Goal: Task Accomplishment & Management: Use online tool/utility

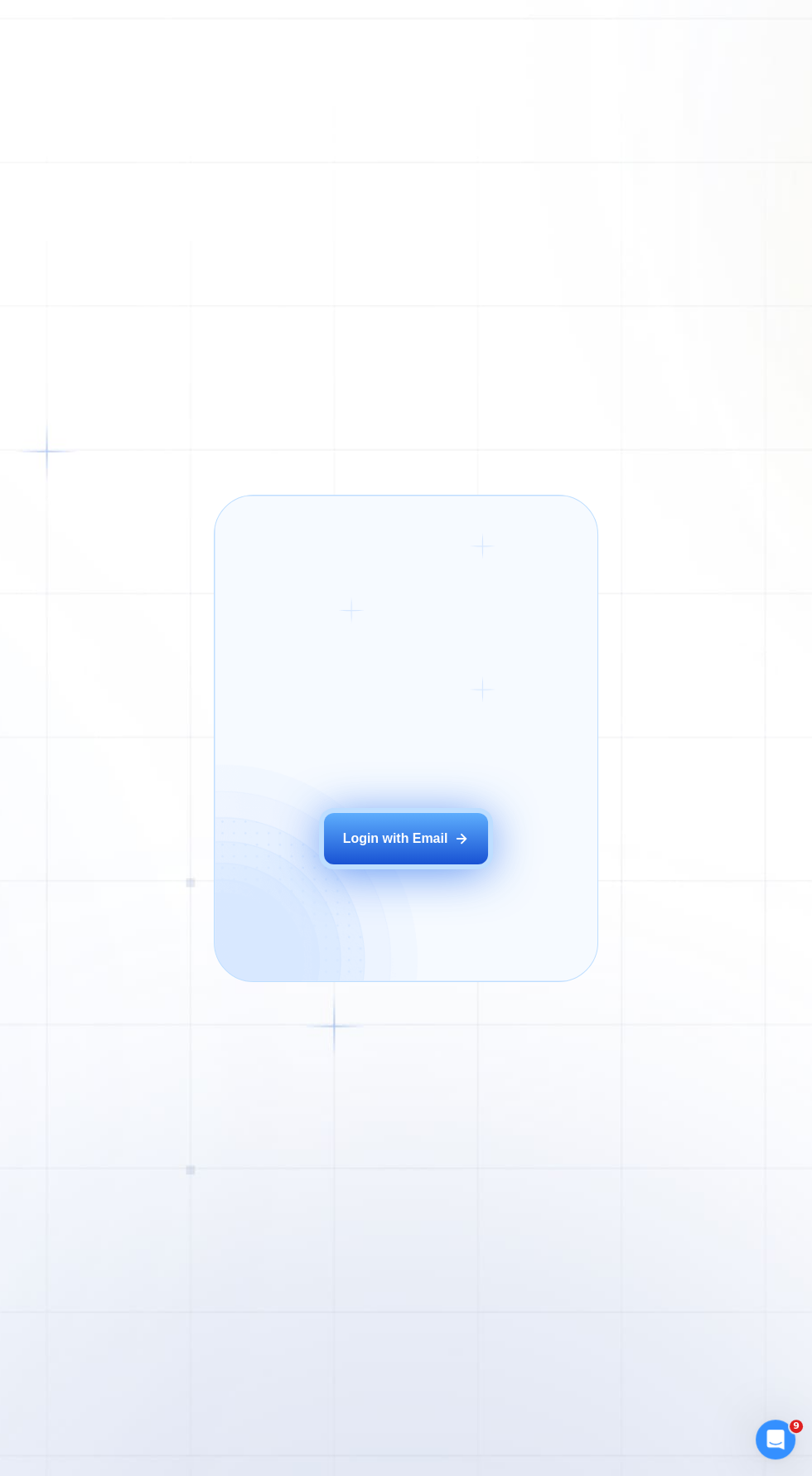
click at [423, 832] on div "Login with Email" at bounding box center [396, 839] width 105 height 18
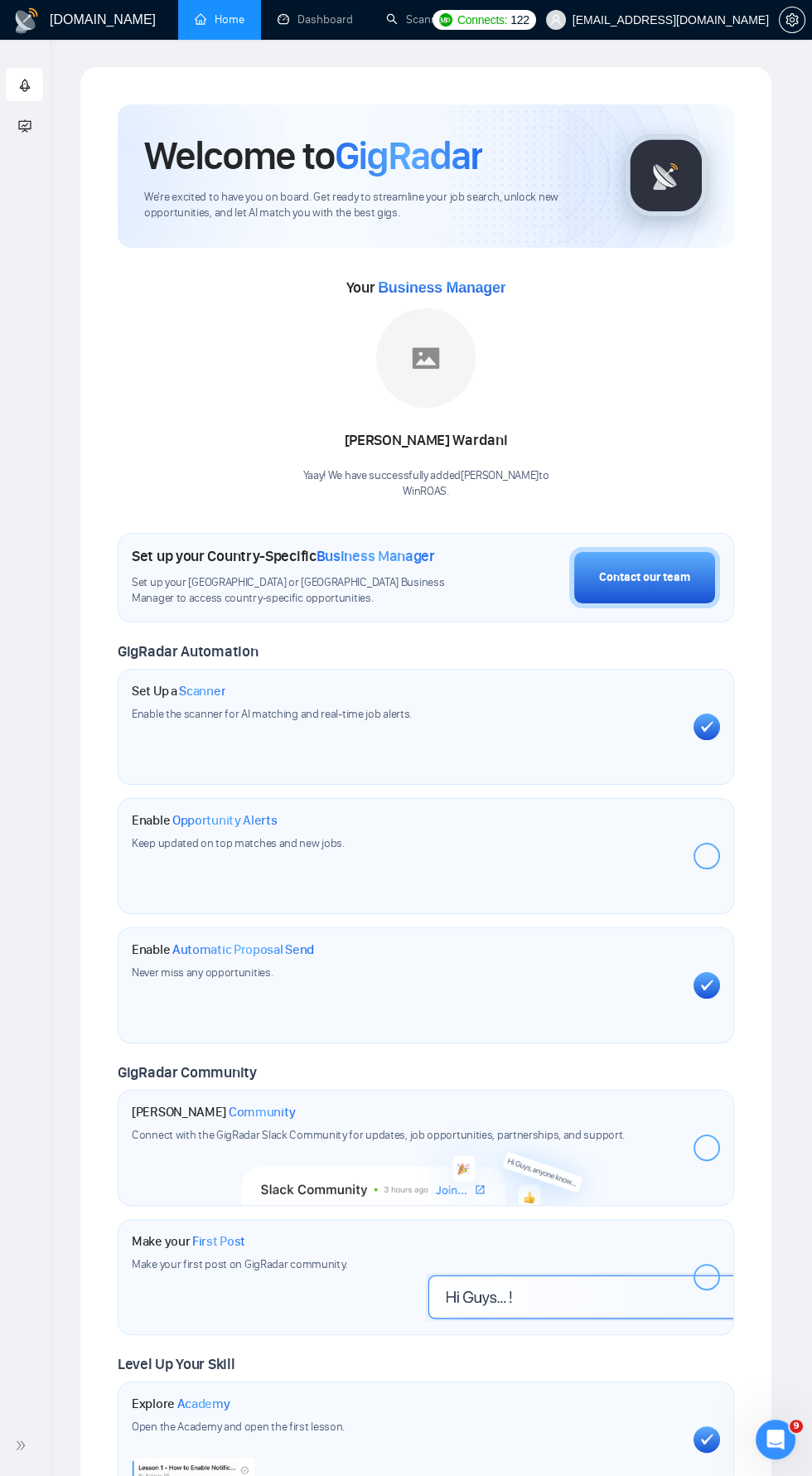
click at [718, 337] on div "Your Business Manager [PERSON_NAME] Yaay! We have successfully added [PERSON_NA…" at bounding box center [426, 387] width 617 height 226
click at [327, 20] on link "Dashboard" at bounding box center [316, 19] width 75 height 14
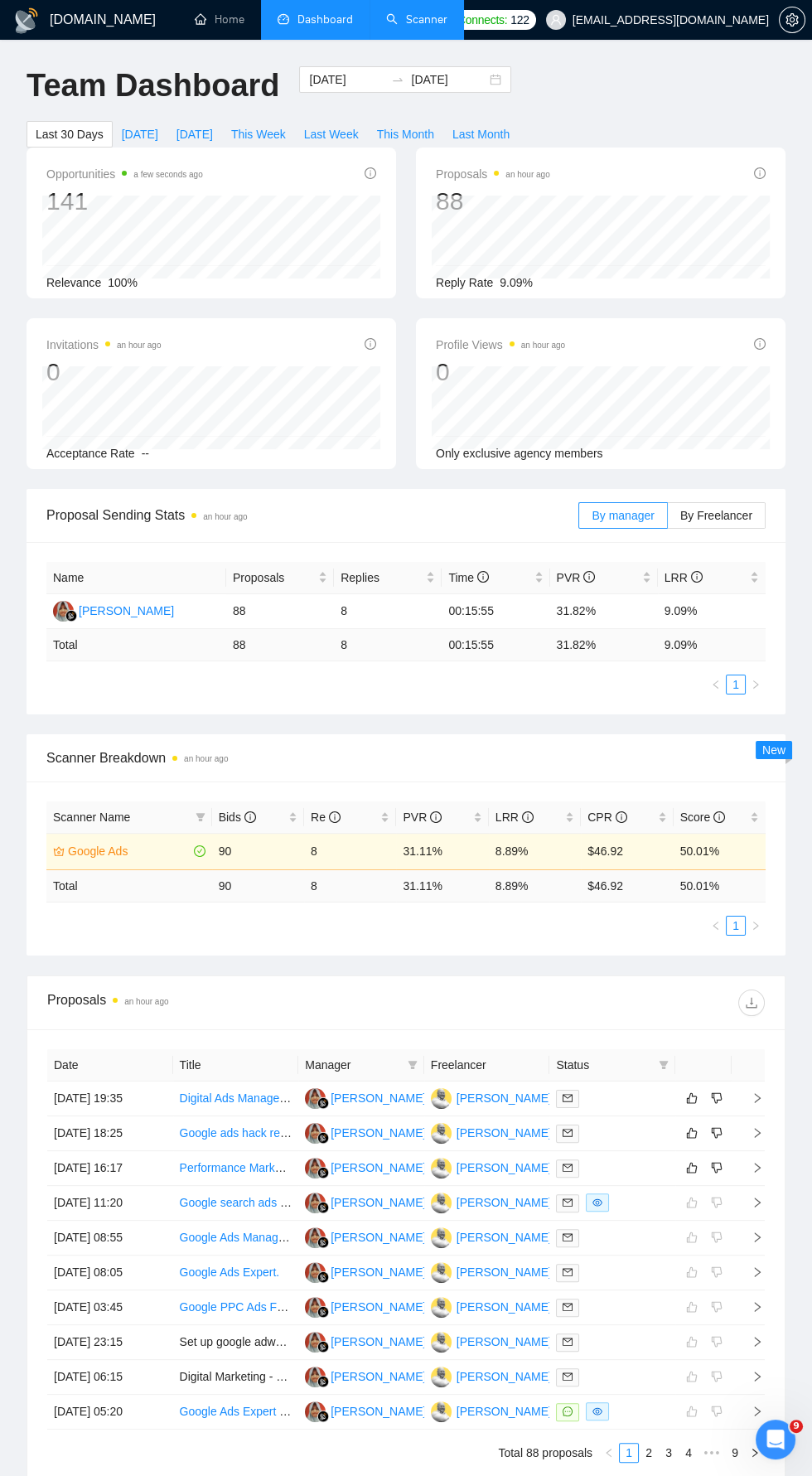
click at [416, 19] on link "Scanner" at bounding box center [417, 19] width 62 height 14
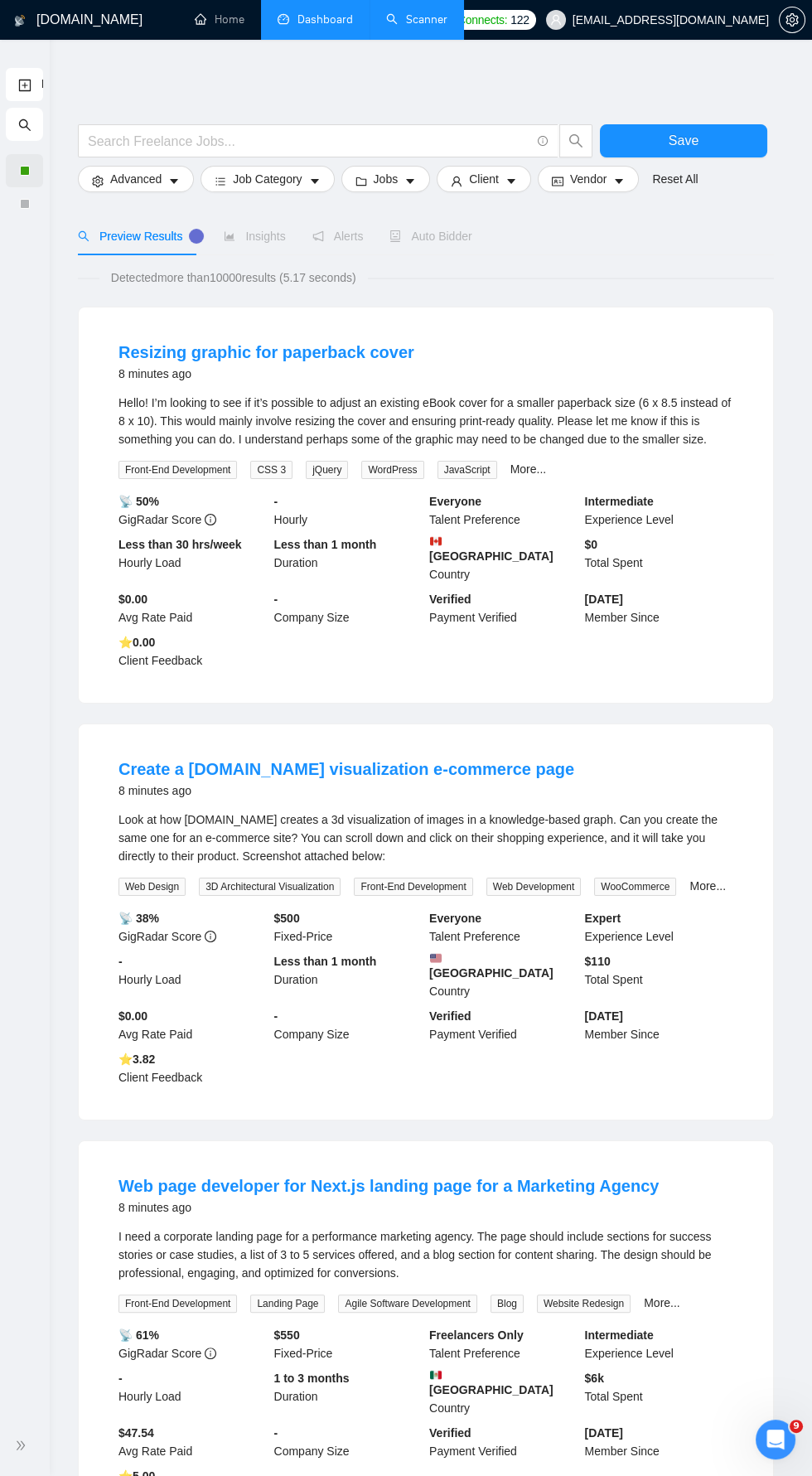
click at [41, 170] on div at bounding box center [24, 170] width 38 height 33
click at [26, 176] on div at bounding box center [24, 170] width 38 height 33
click at [18, 1452] on span "double-right" at bounding box center [23, 1446] width 17 height 17
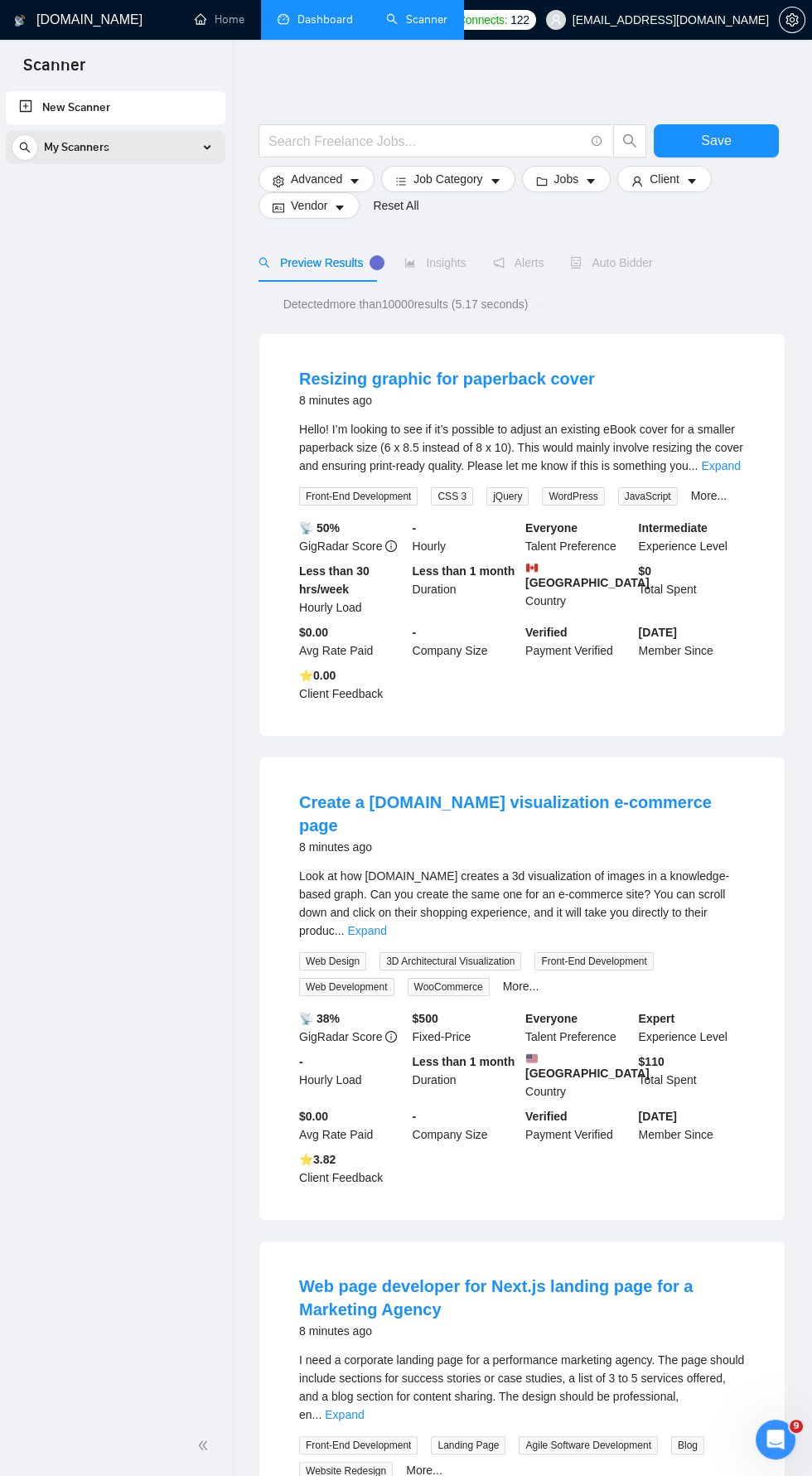
click at [209, 149] on div "My Scanners" at bounding box center [116, 147] width 208 height 33
click at [136, 187] on link "Google Ads" at bounding box center [115, 187] width 157 height 33
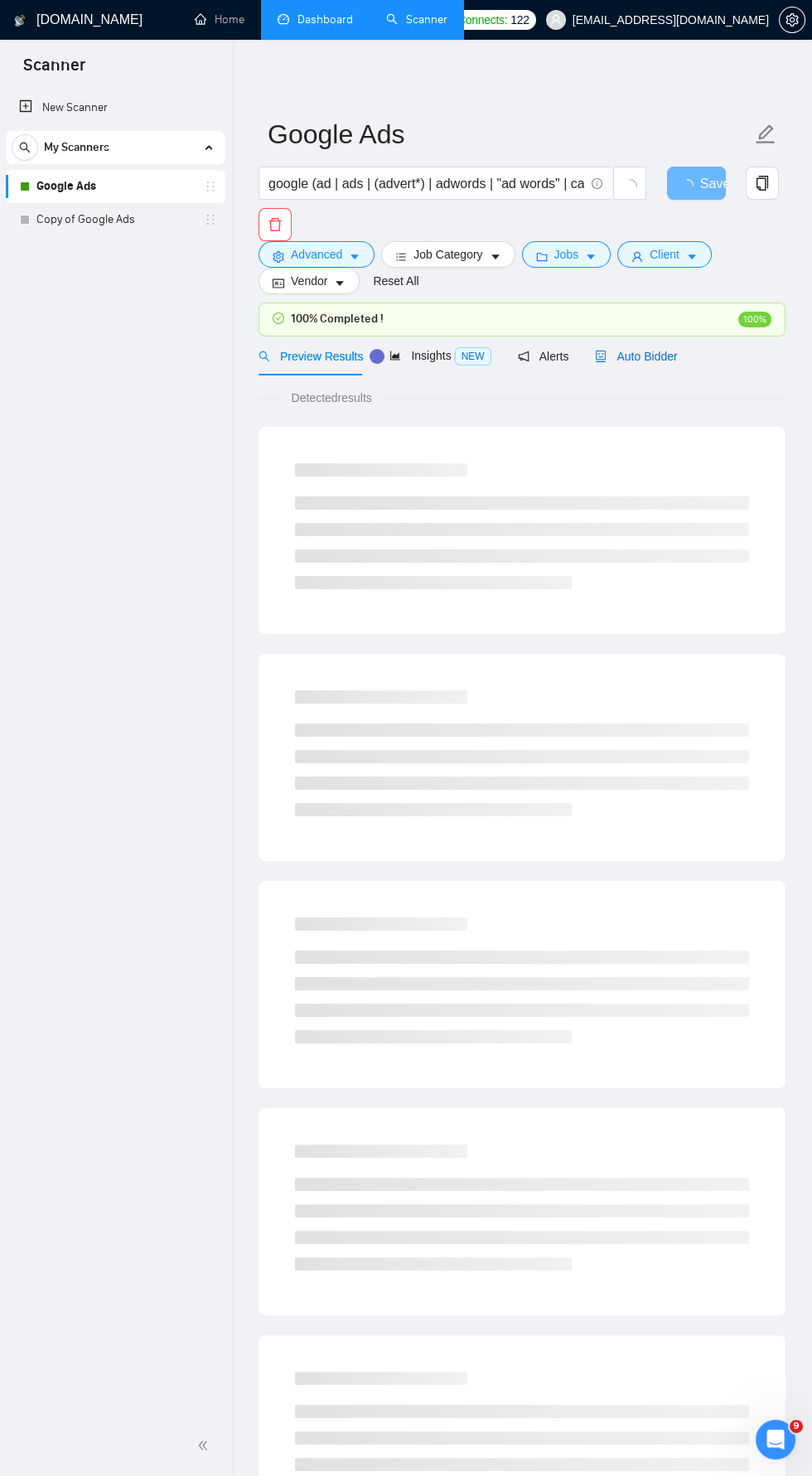
click at [653, 357] on span "Auto Bidder" at bounding box center [635, 356] width 82 height 13
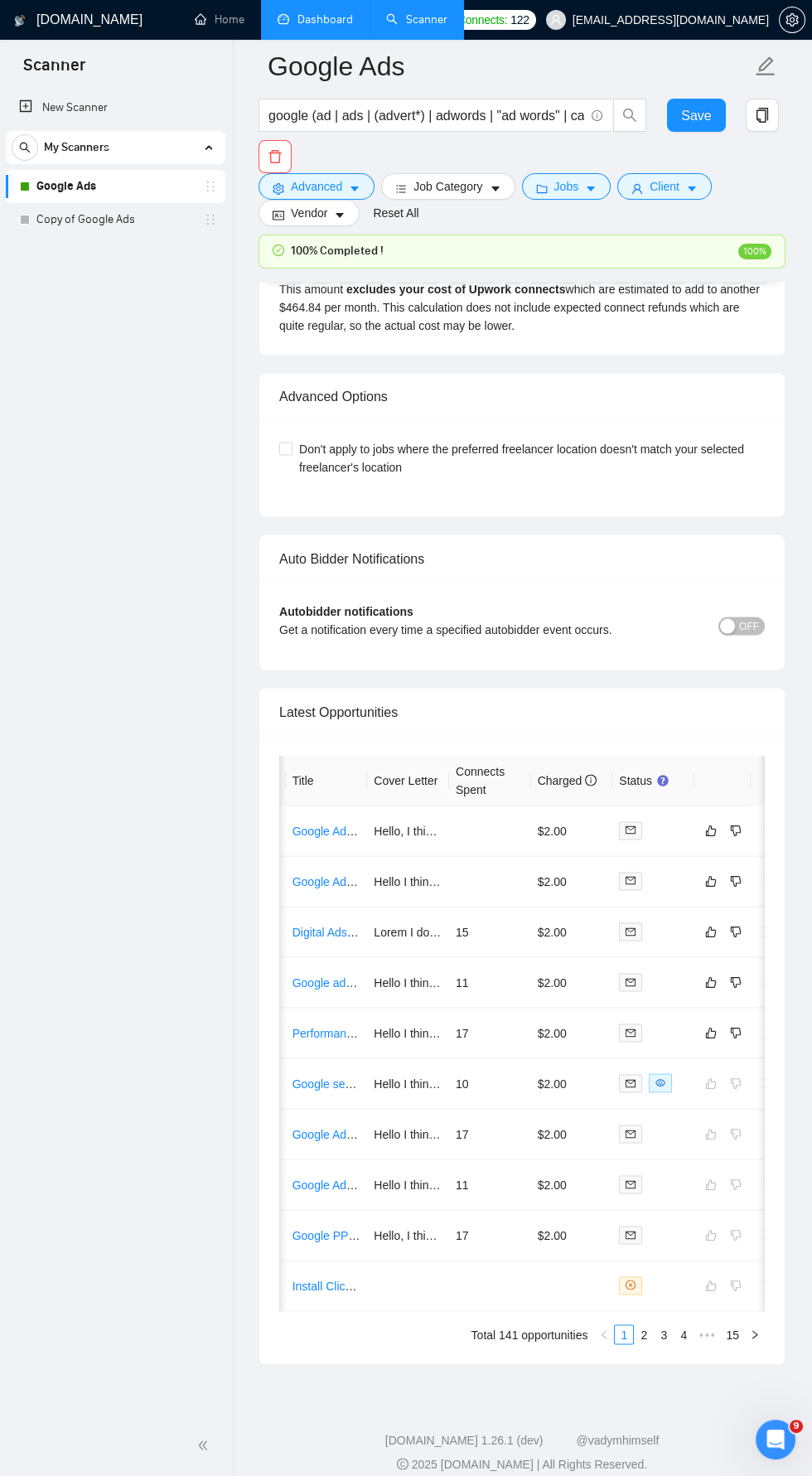
scroll to position [0, 94]
